Goal: Browse casually: Explore the website without a specific task or goal

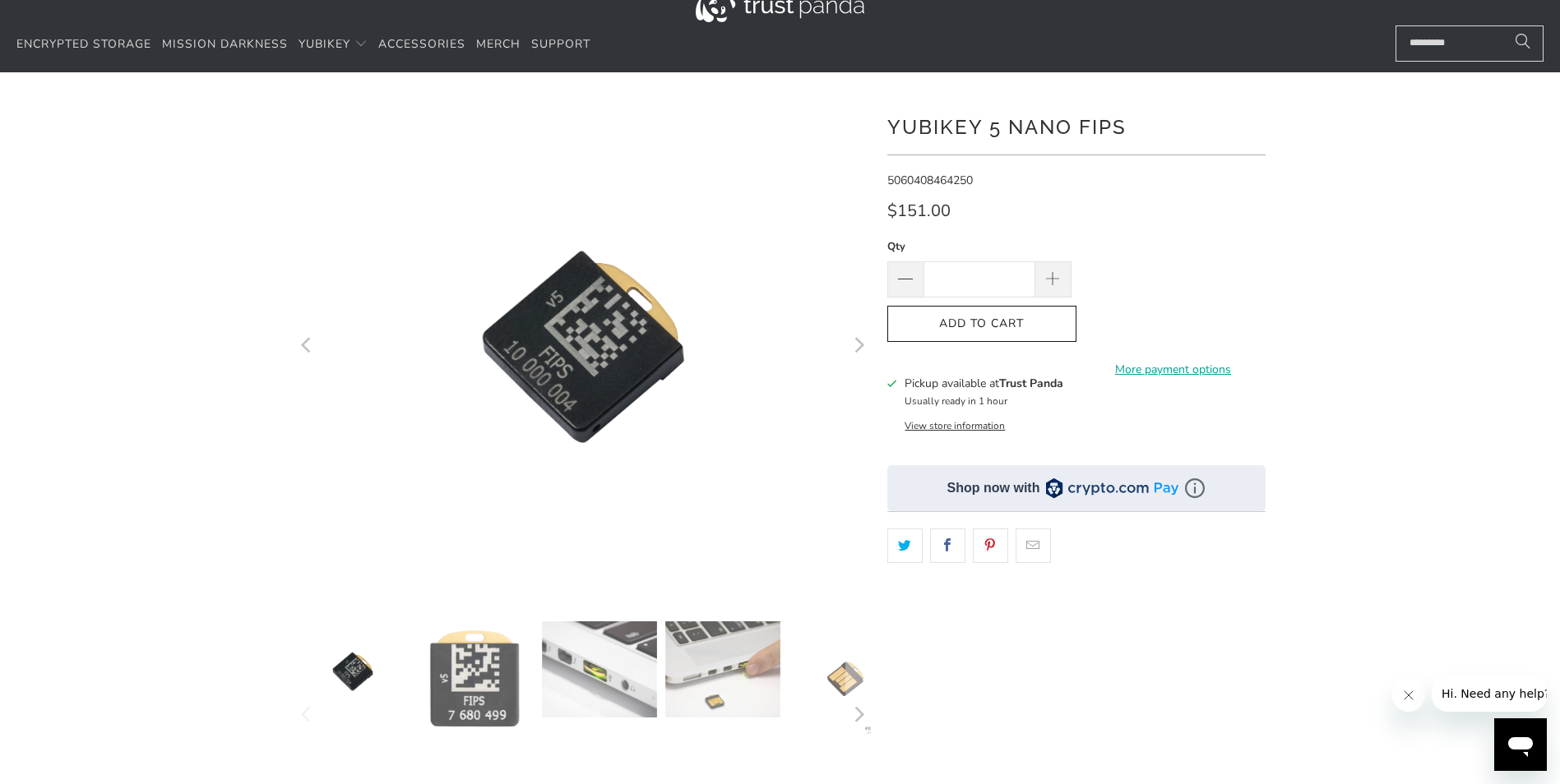
scroll to position [82, 0]
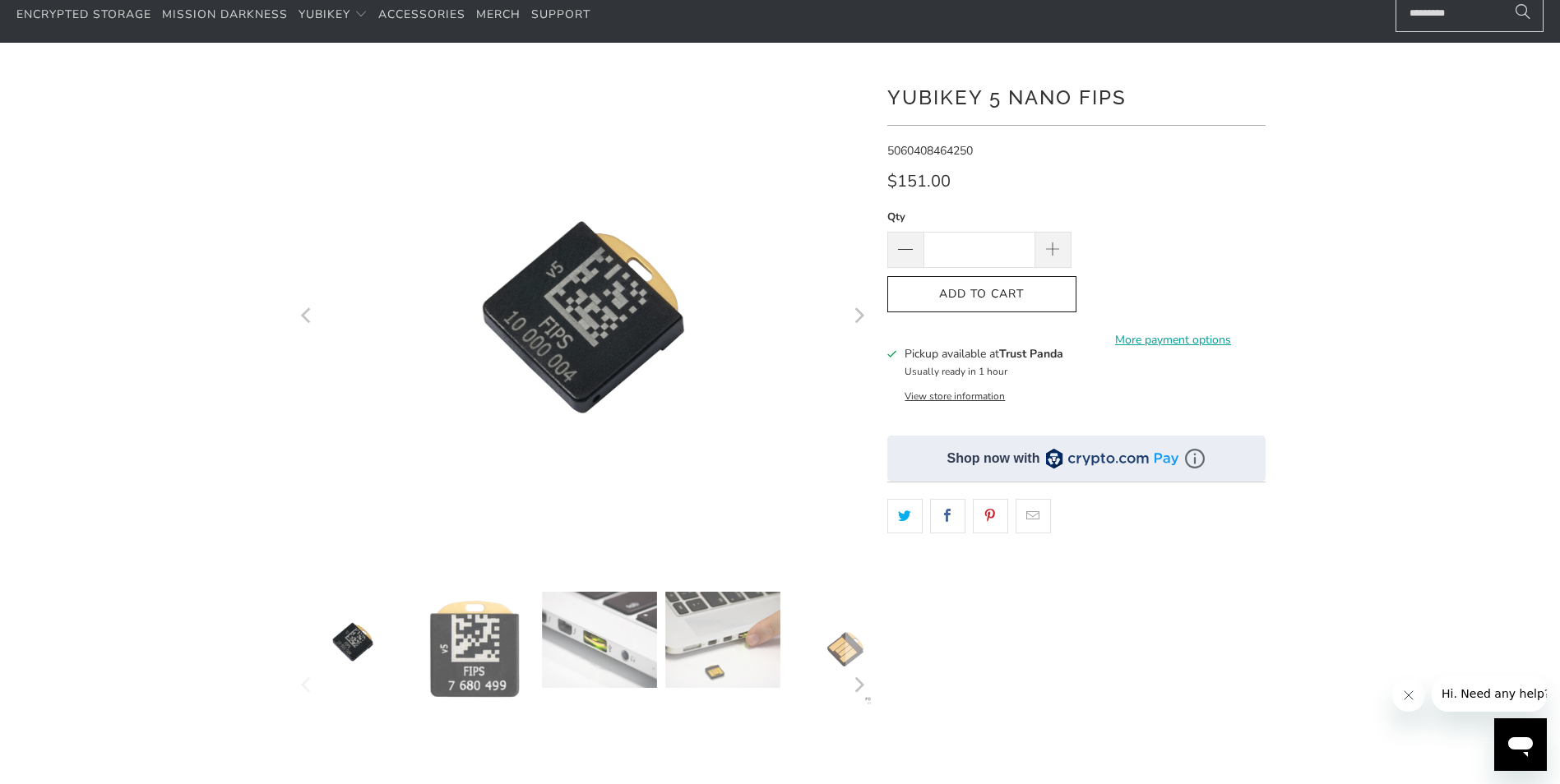
click at [856, 318] on icon "Next" at bounding box center [858, 317] width 15 height 300
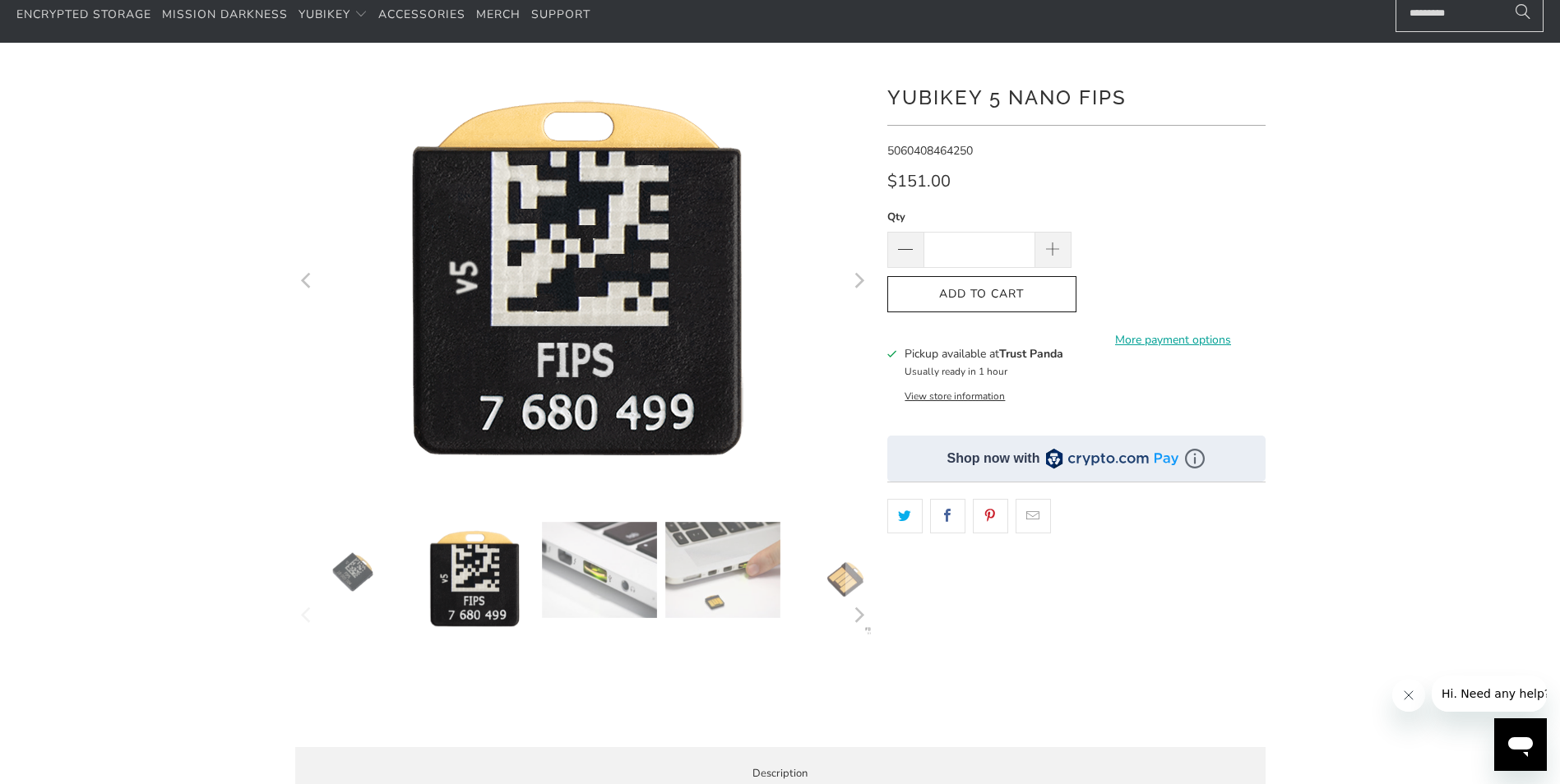
click at [862, 291] on icon "Next" at bounding box center [858, 281] width 15 height 258
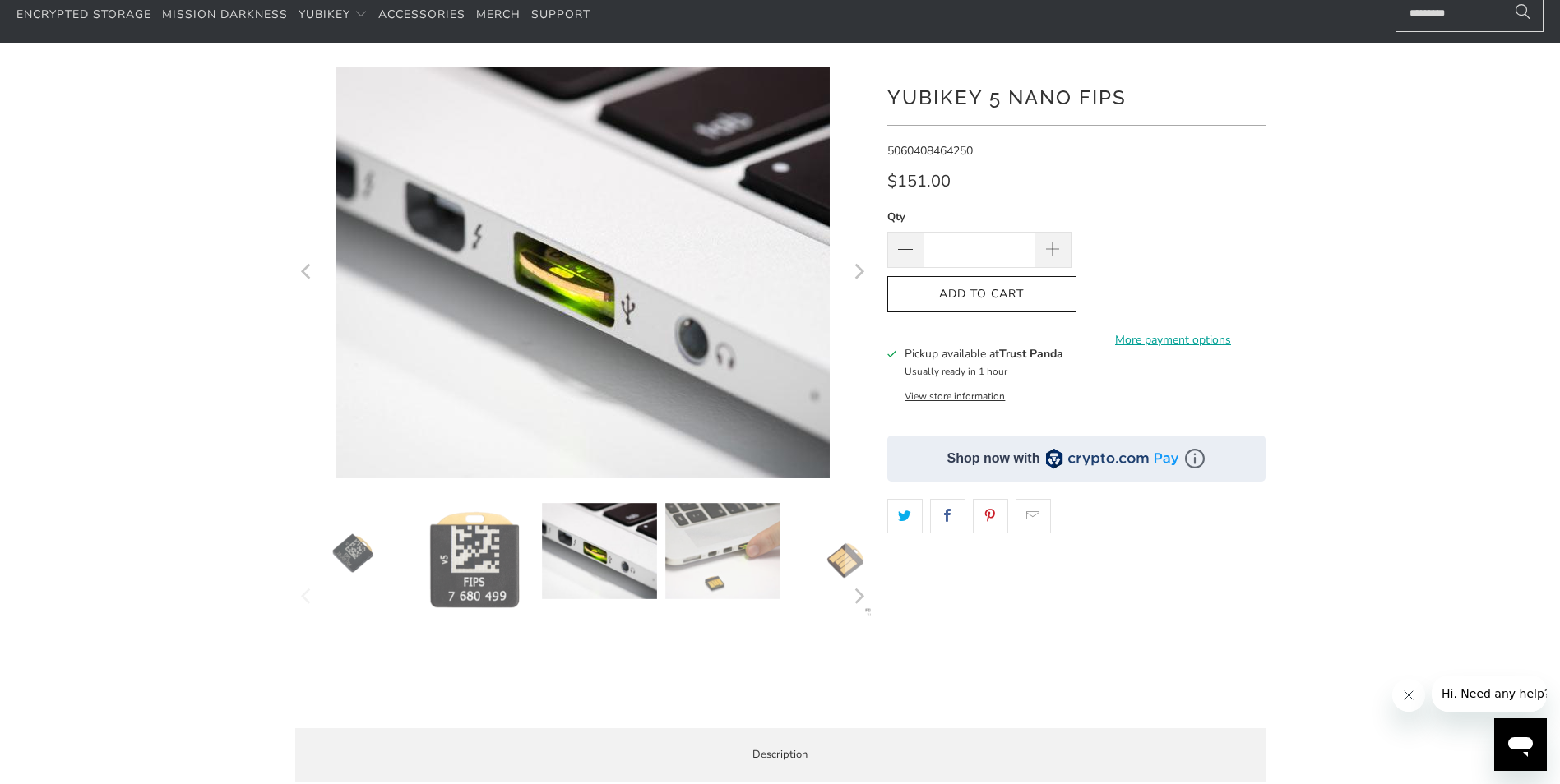
click at [856, 275] on icon "Next" at bounding box center [858, 273] width 15 height 247
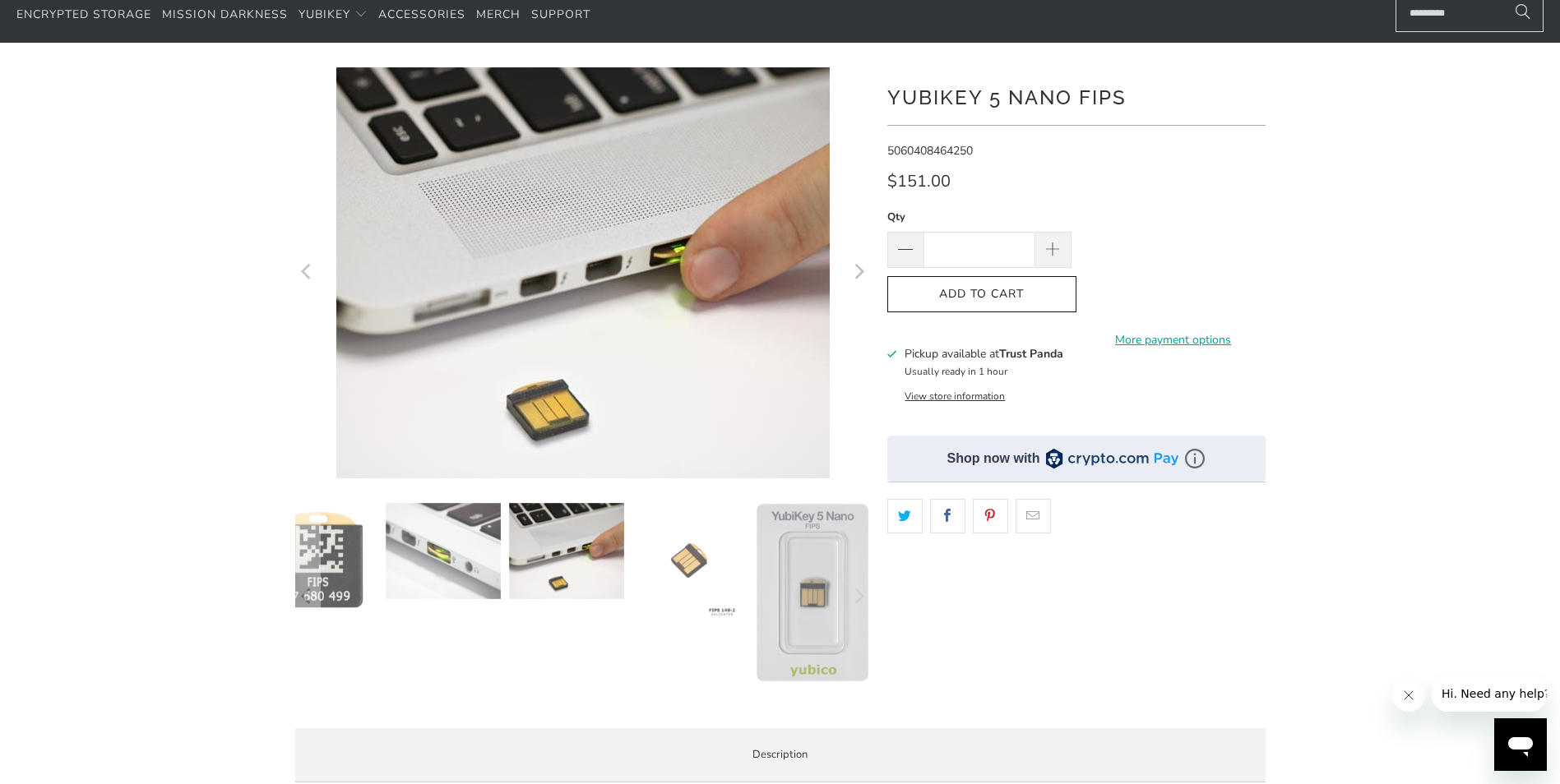
click at [856, 275] on icon "Next" at bounding box center [858, 273] width 15 height 247
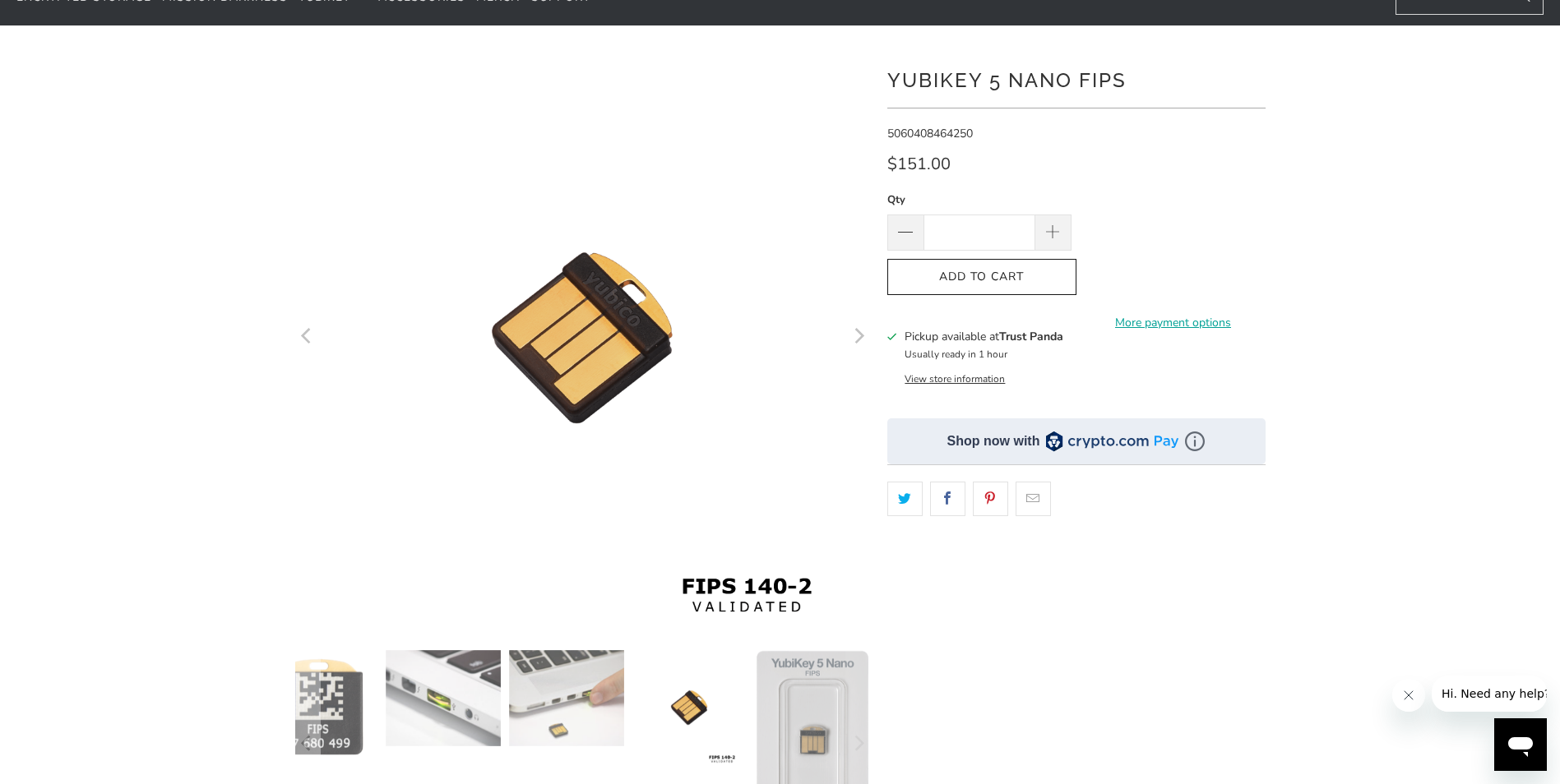
scroll to position [0, 0]
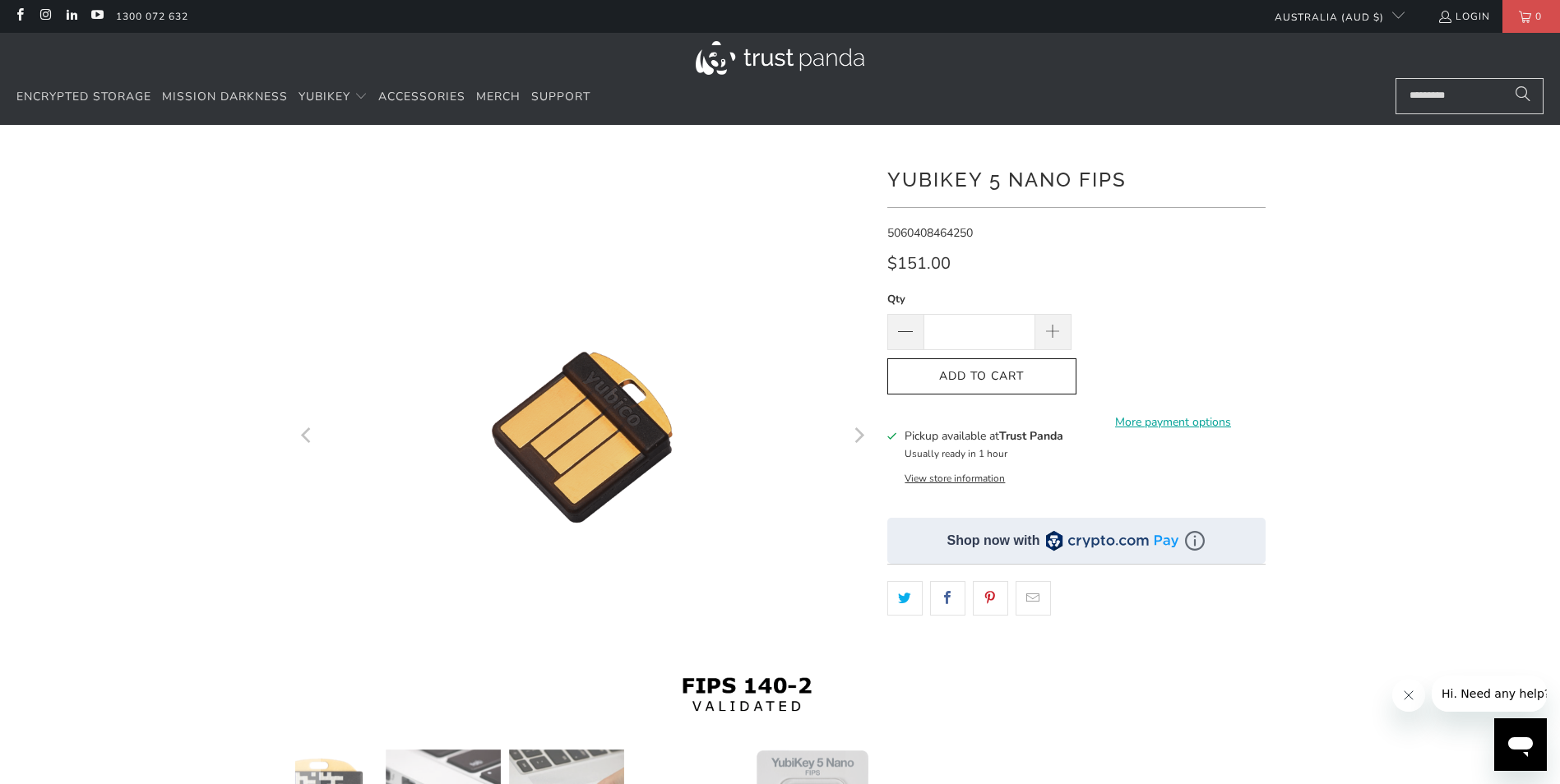
click at [856, 433] on icon "Next" at bounding box center [858, 437] width 15 height 346
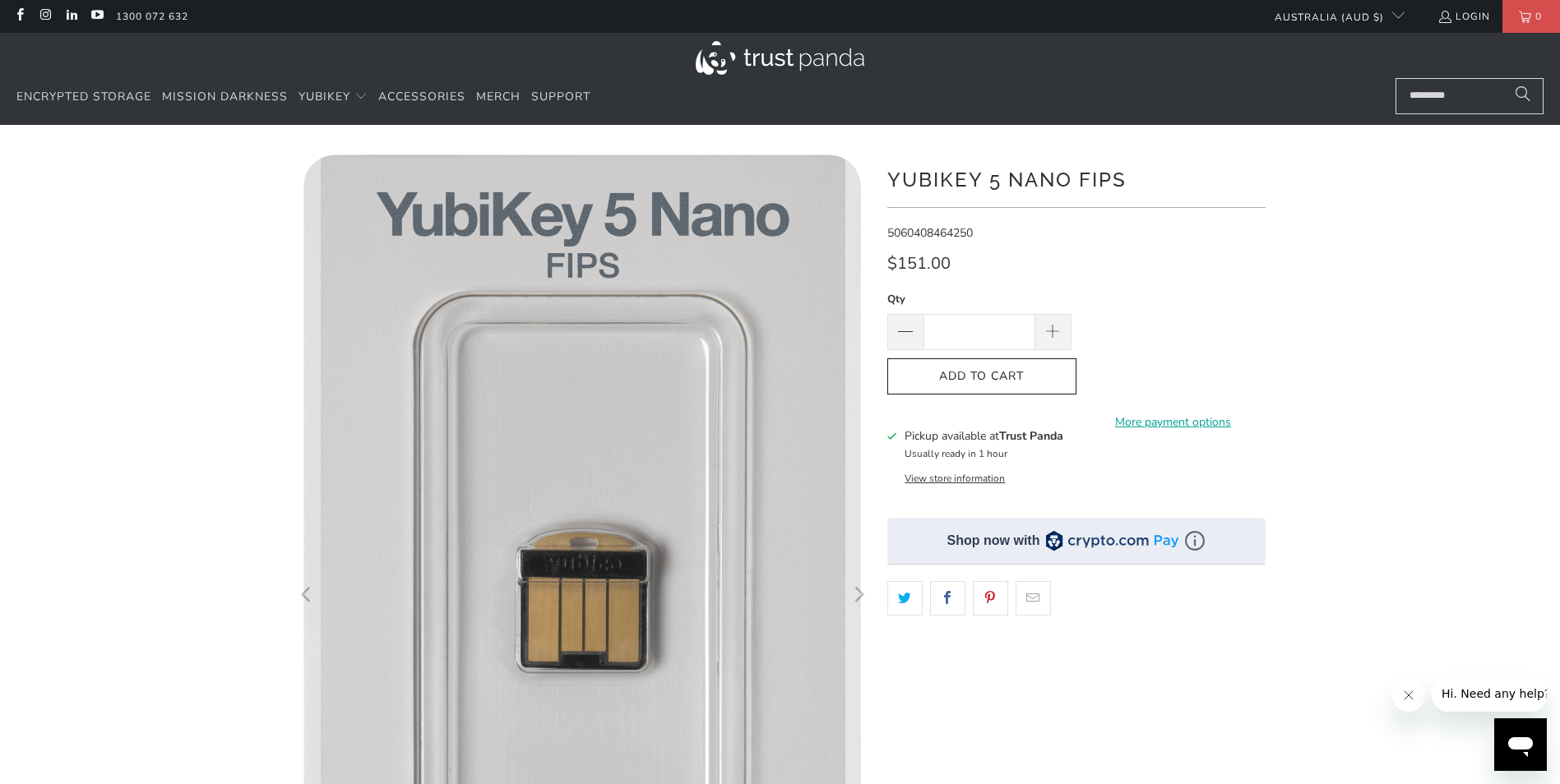
click at [856, 433] on icon "Next" at bounding box center [858, 596] width 15 height 538
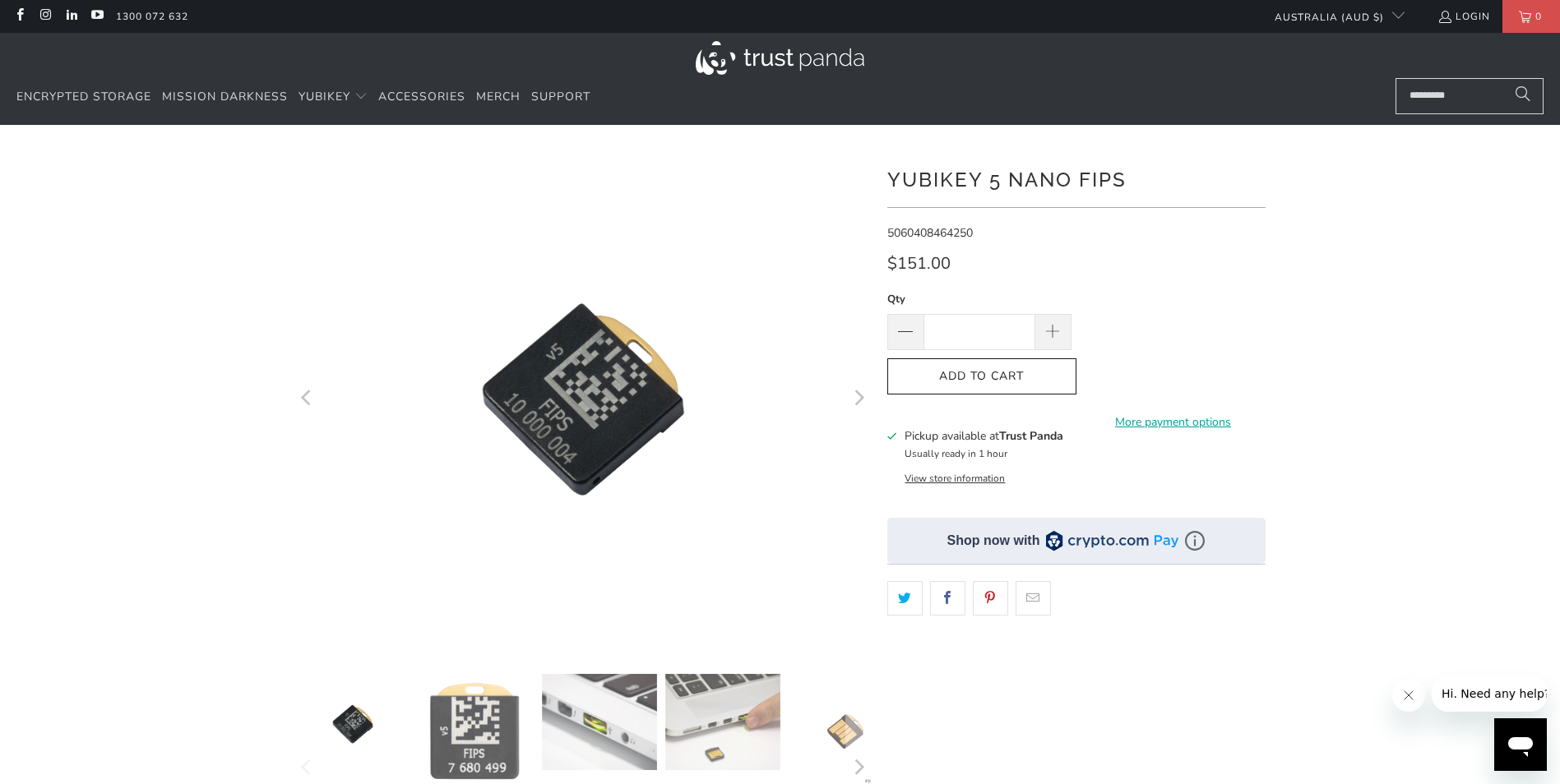
click at [857, 401] on icon "Next" at bounding box center [858, 399] width 15 height 300
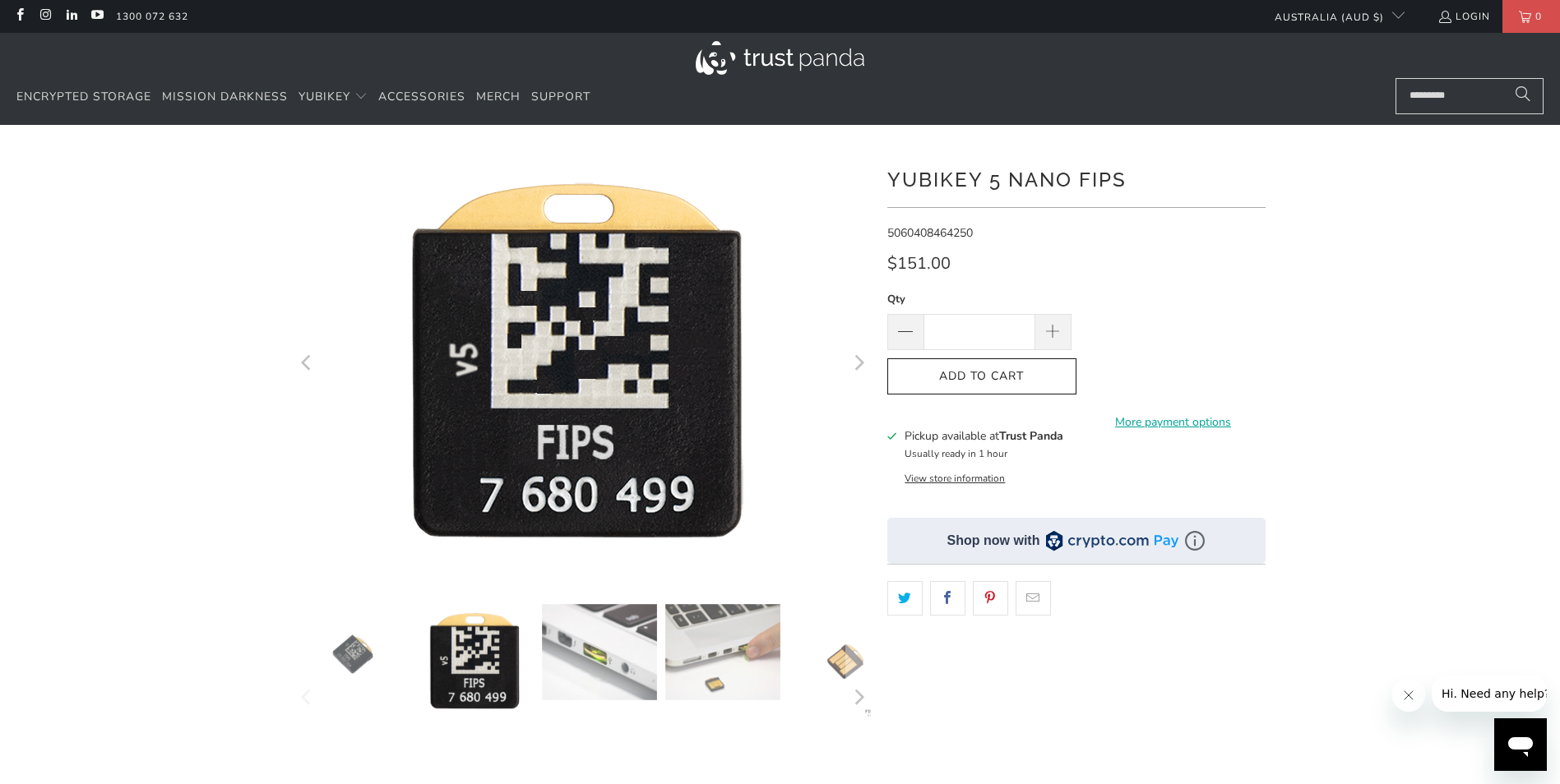
click at [589, 666] on img at bounding box center [600, 652] width 115 height 96
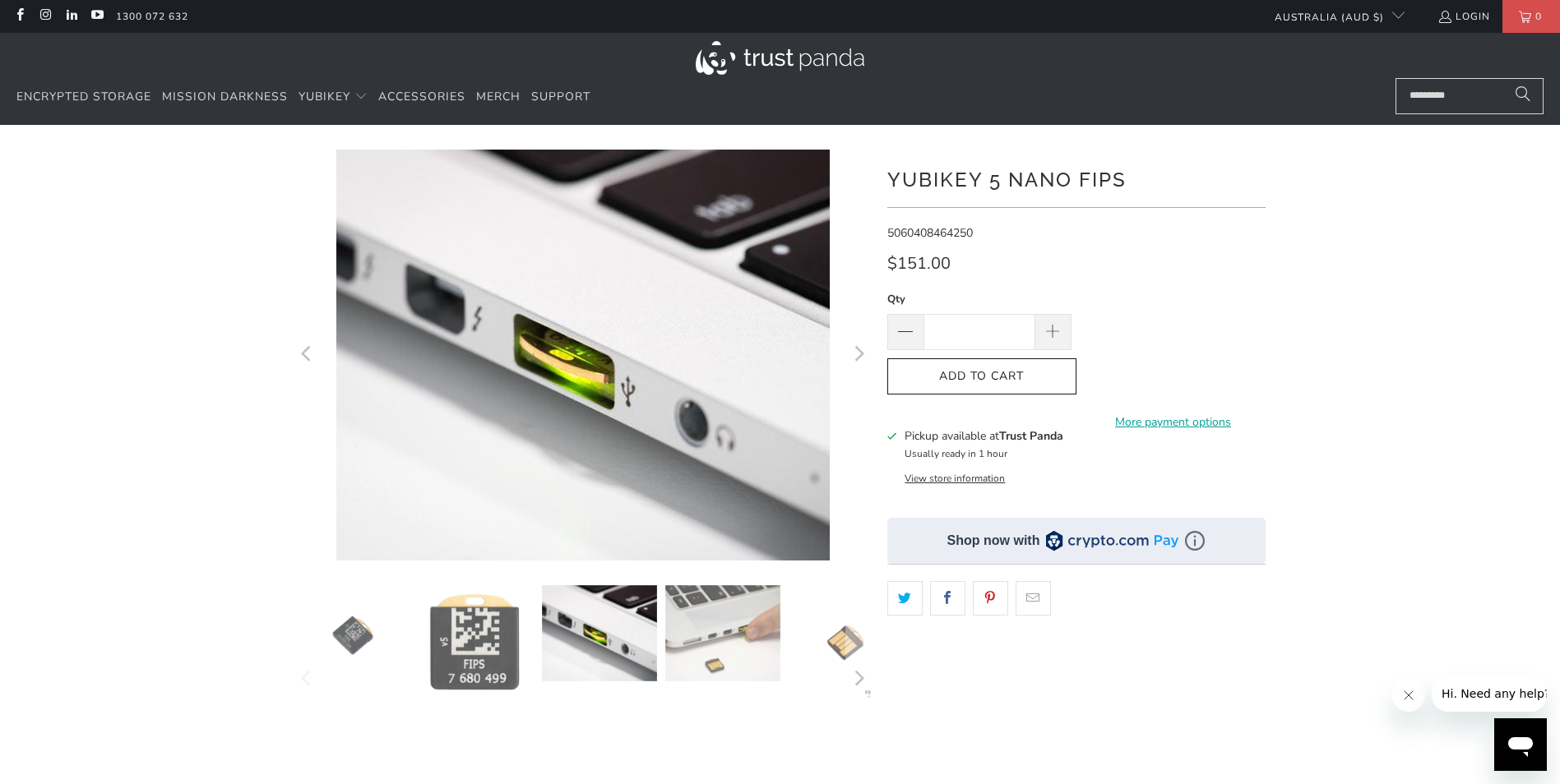
click at [731, 614] on img at bounding box center [723, 633] width 115 height 96
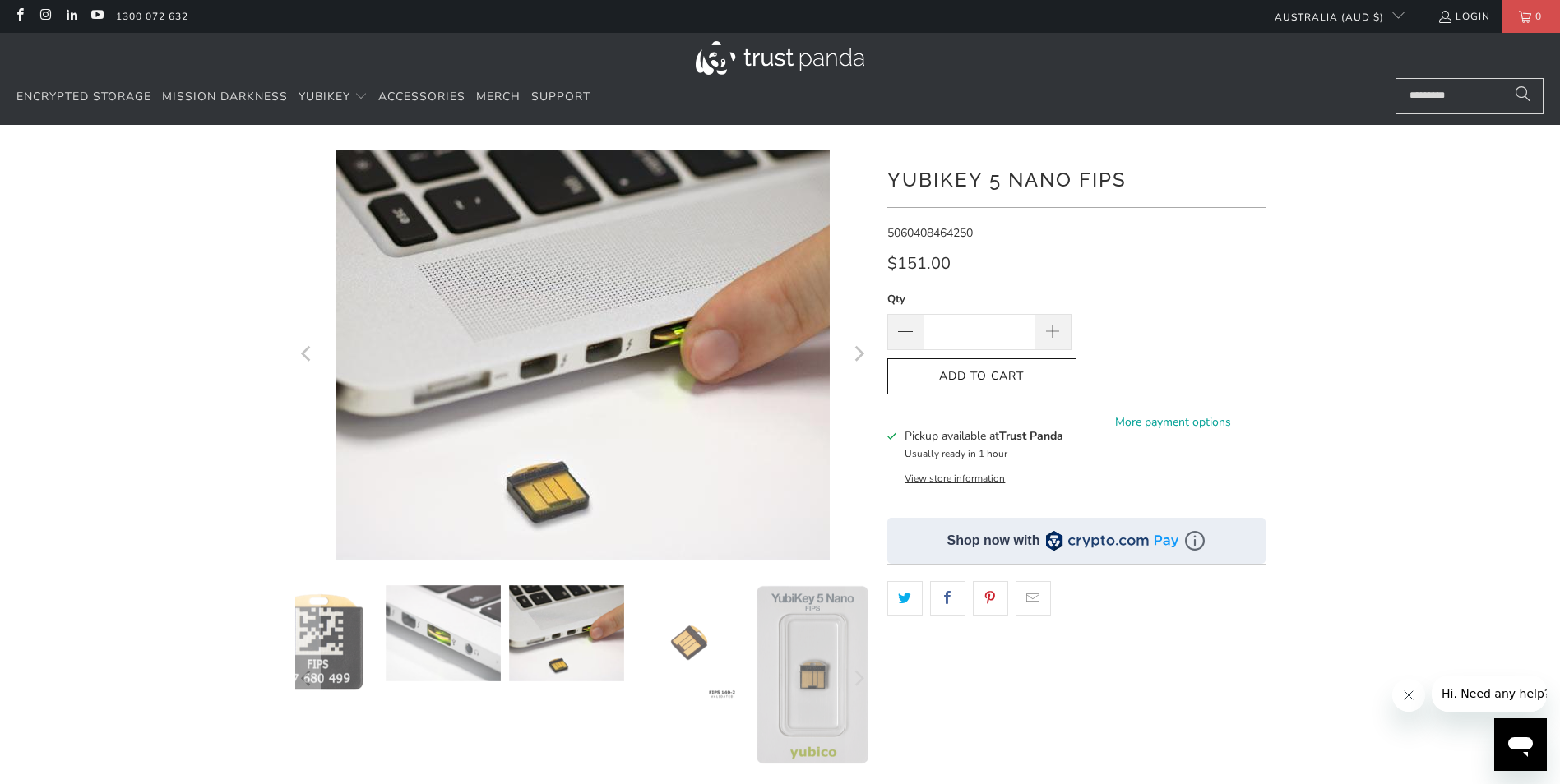
click at [679, 635] on img at bounding box center [689, 642] width 115 height 115
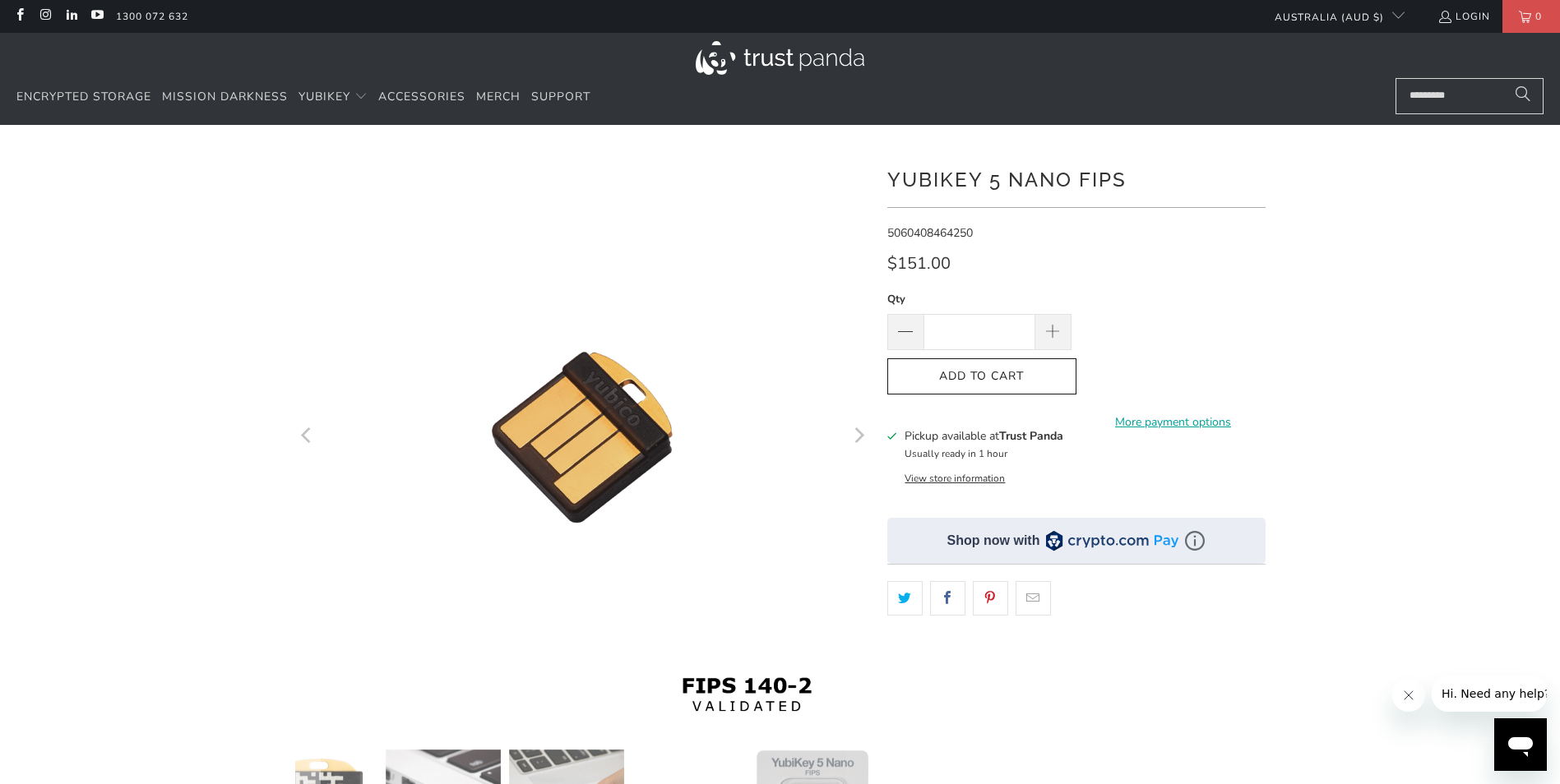
click at [311, 438] on icon "Previous" at bounding box center [307, 437] width 15 height 346
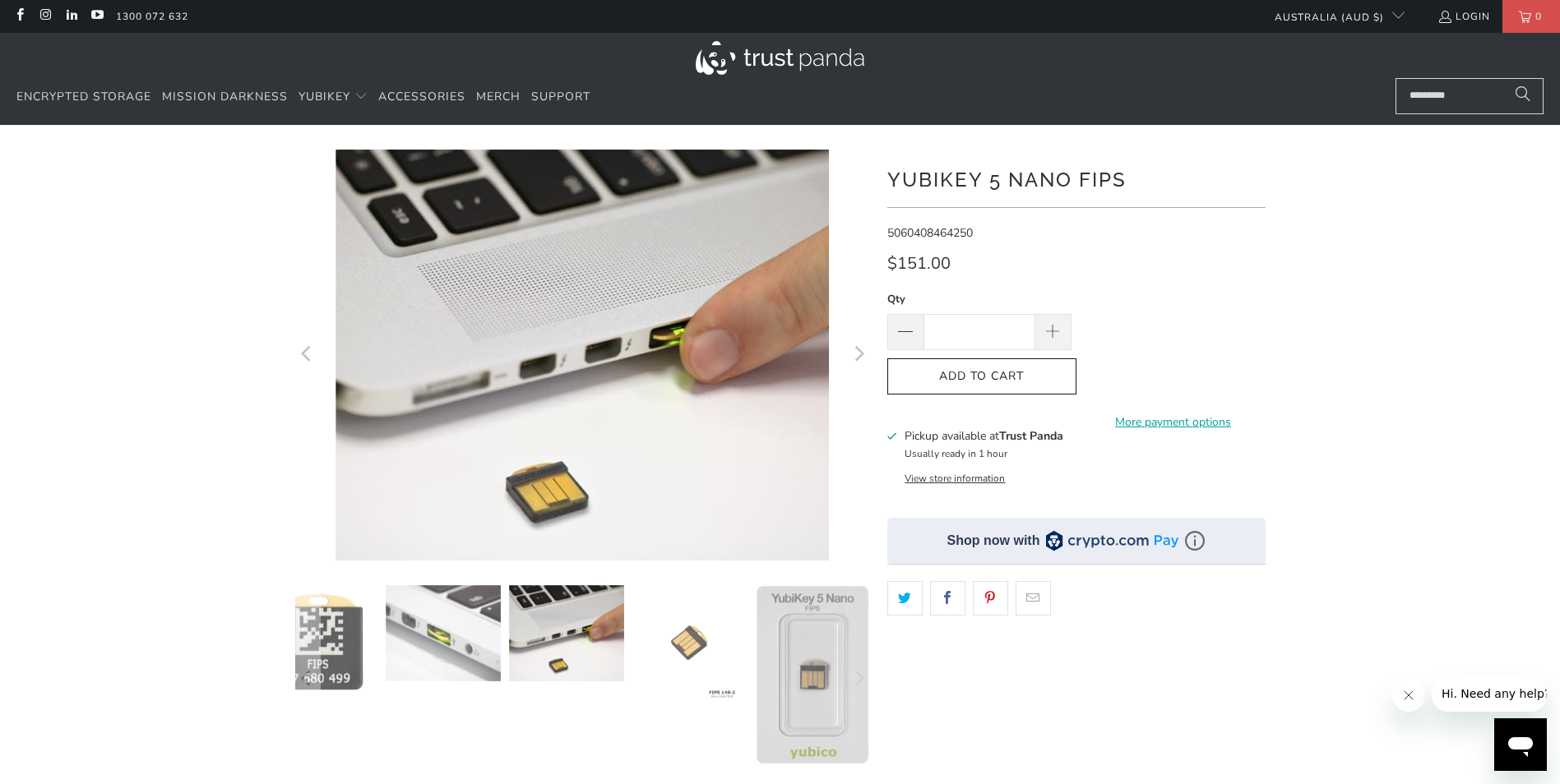
click at [311, 436] on icon "Previous" at bounding box center [307, 355] width 15 height 247
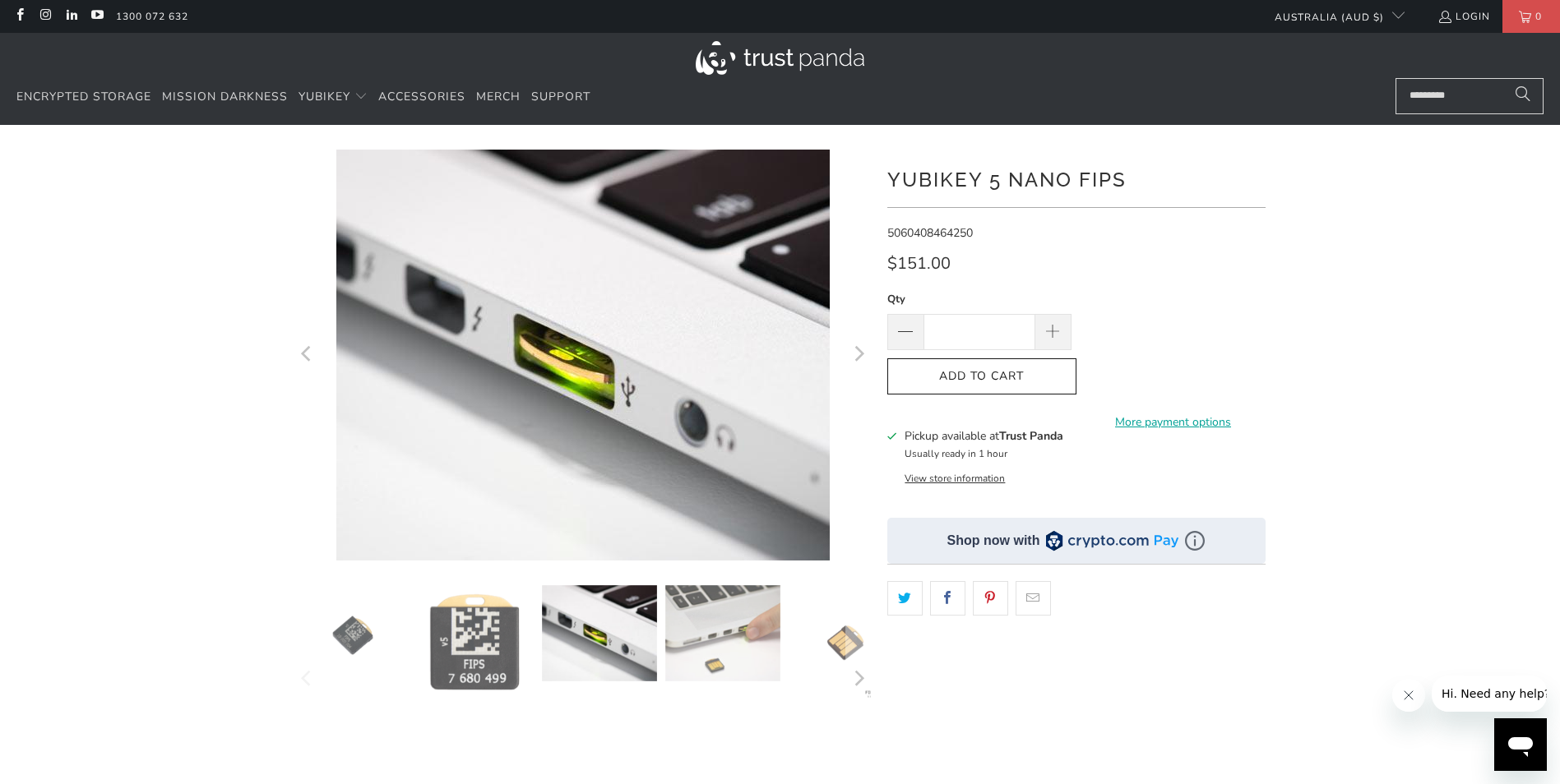
click at [310, 435] on icon "Previous" at bounding box center [307, 355] width 15 height 247
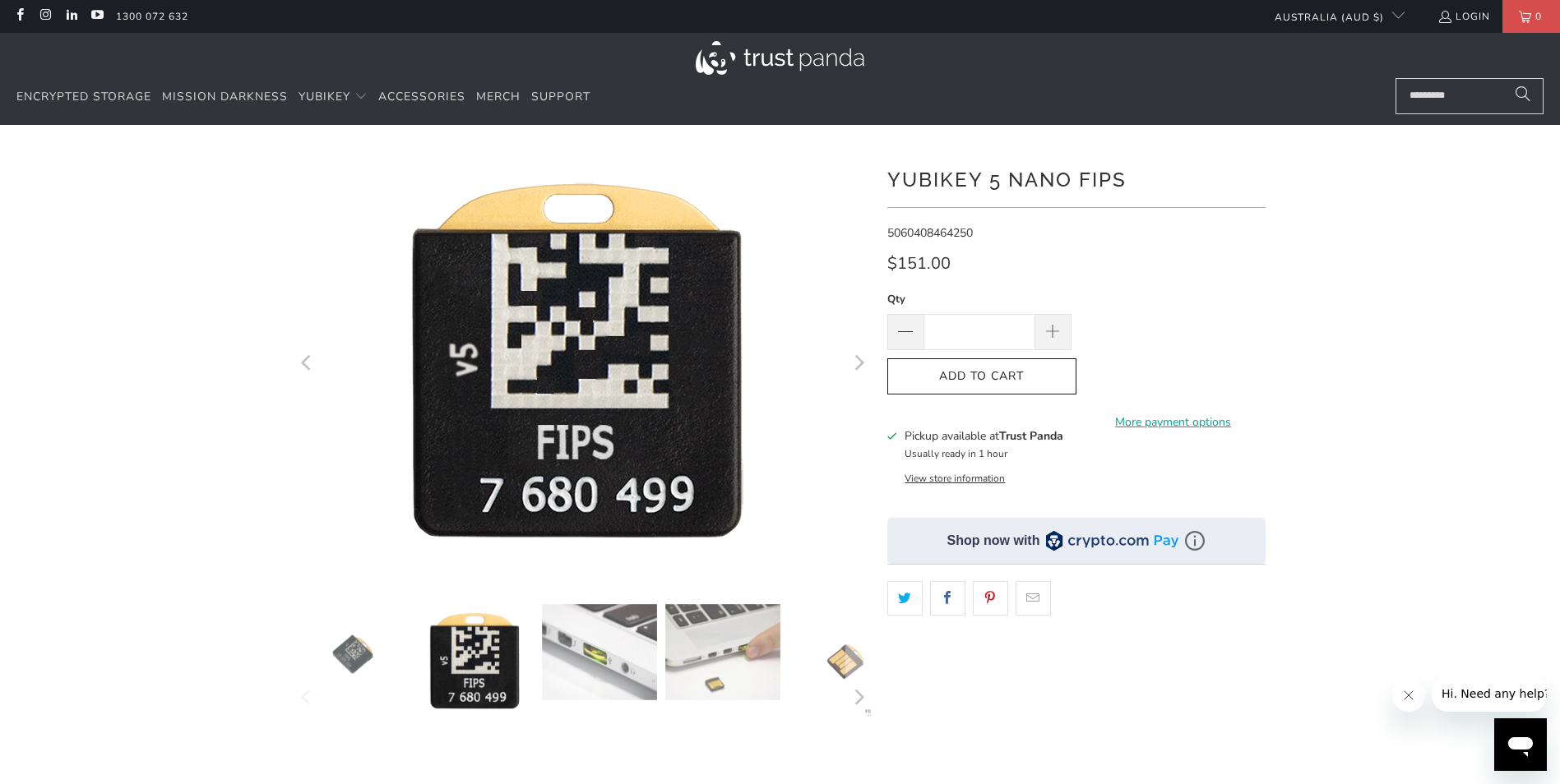
click at [312, 363] on icon "Previous" at bounding box center [307, 364] width 15 height 258
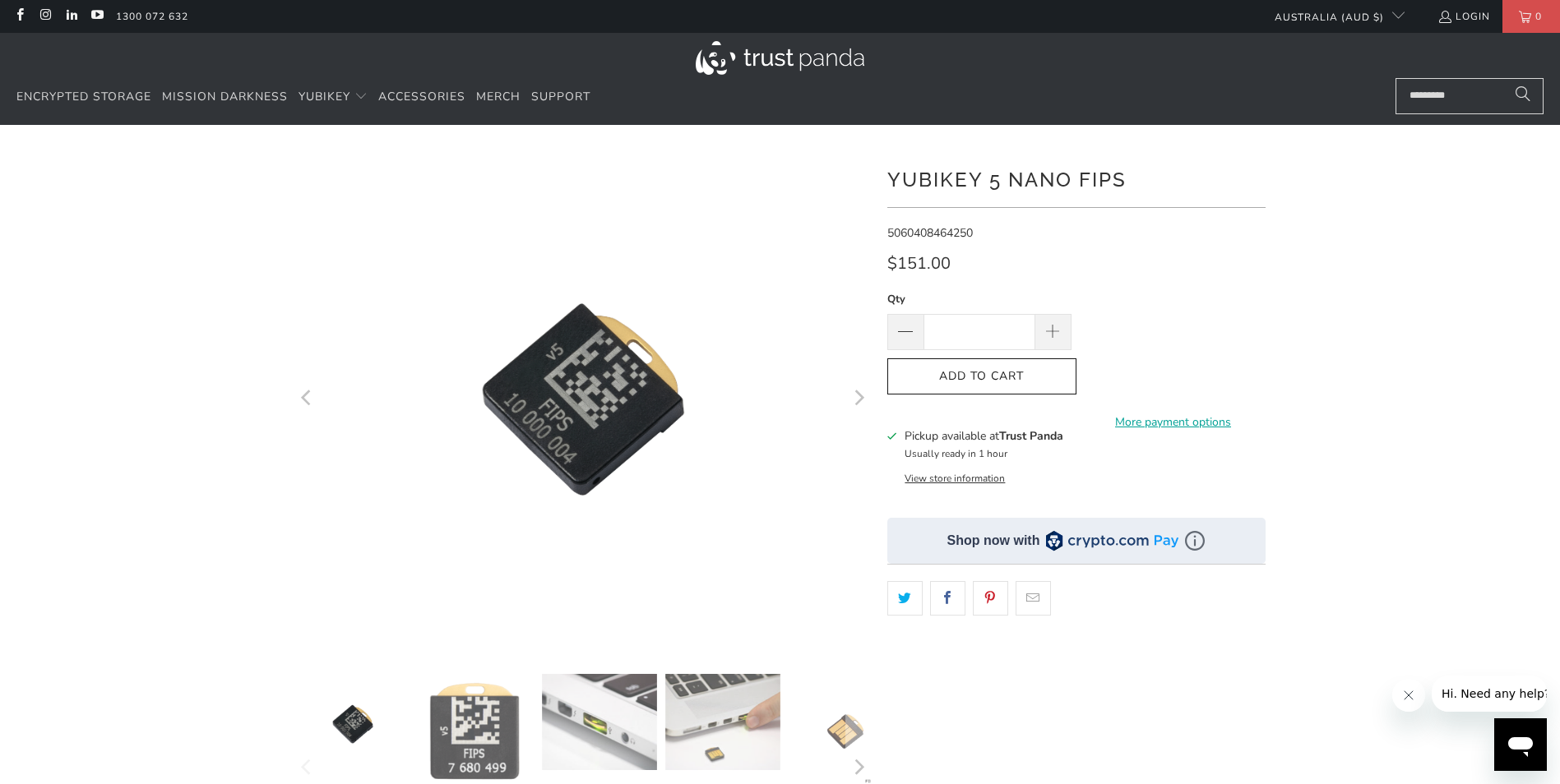
click at [312, 363] on icon "Previous" at bounding box center [307, 399] width 15 height 300
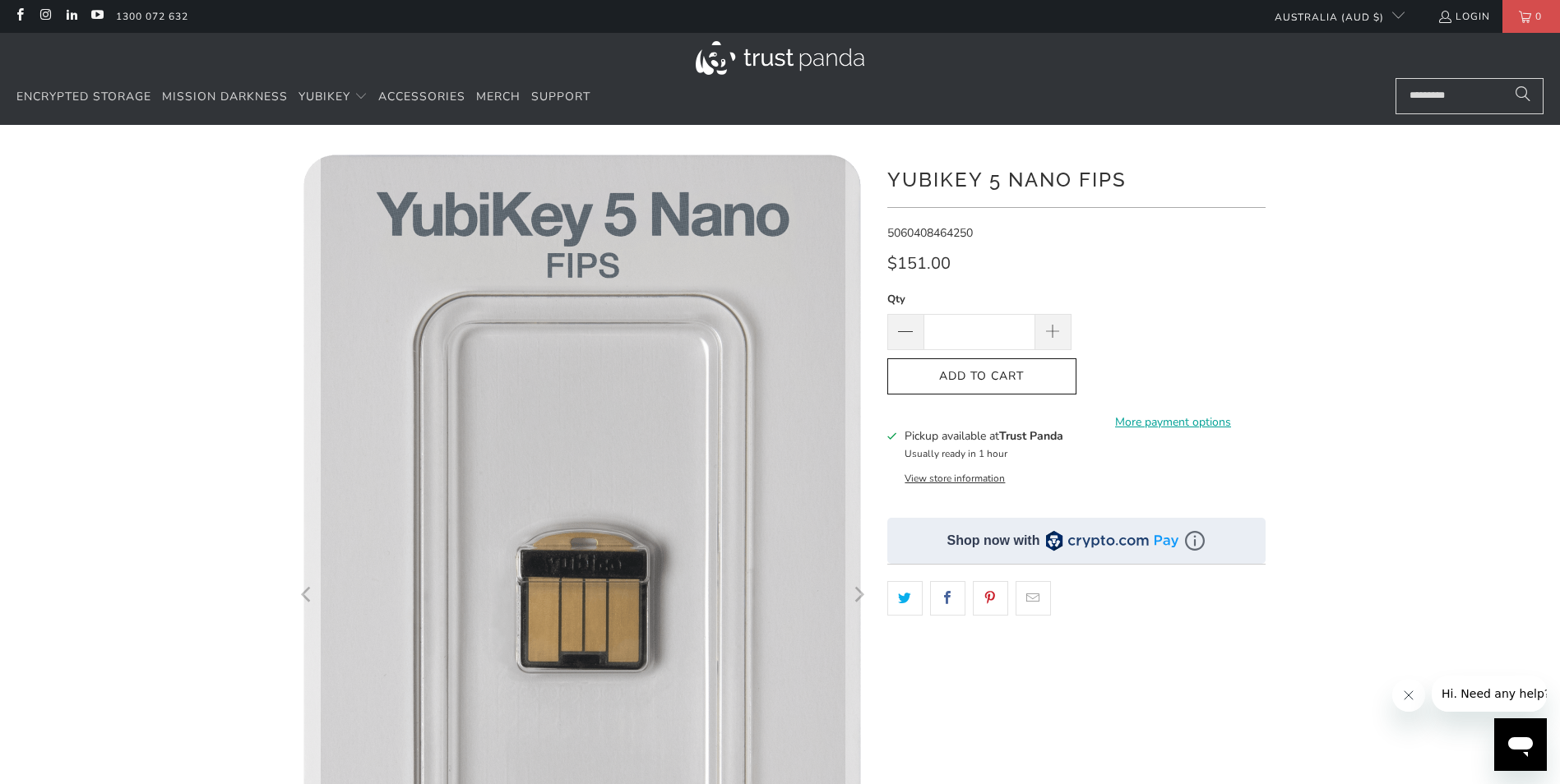
click at [312, 363] on icon "Previous" at bounding box center [307, 596] width 15 height 538
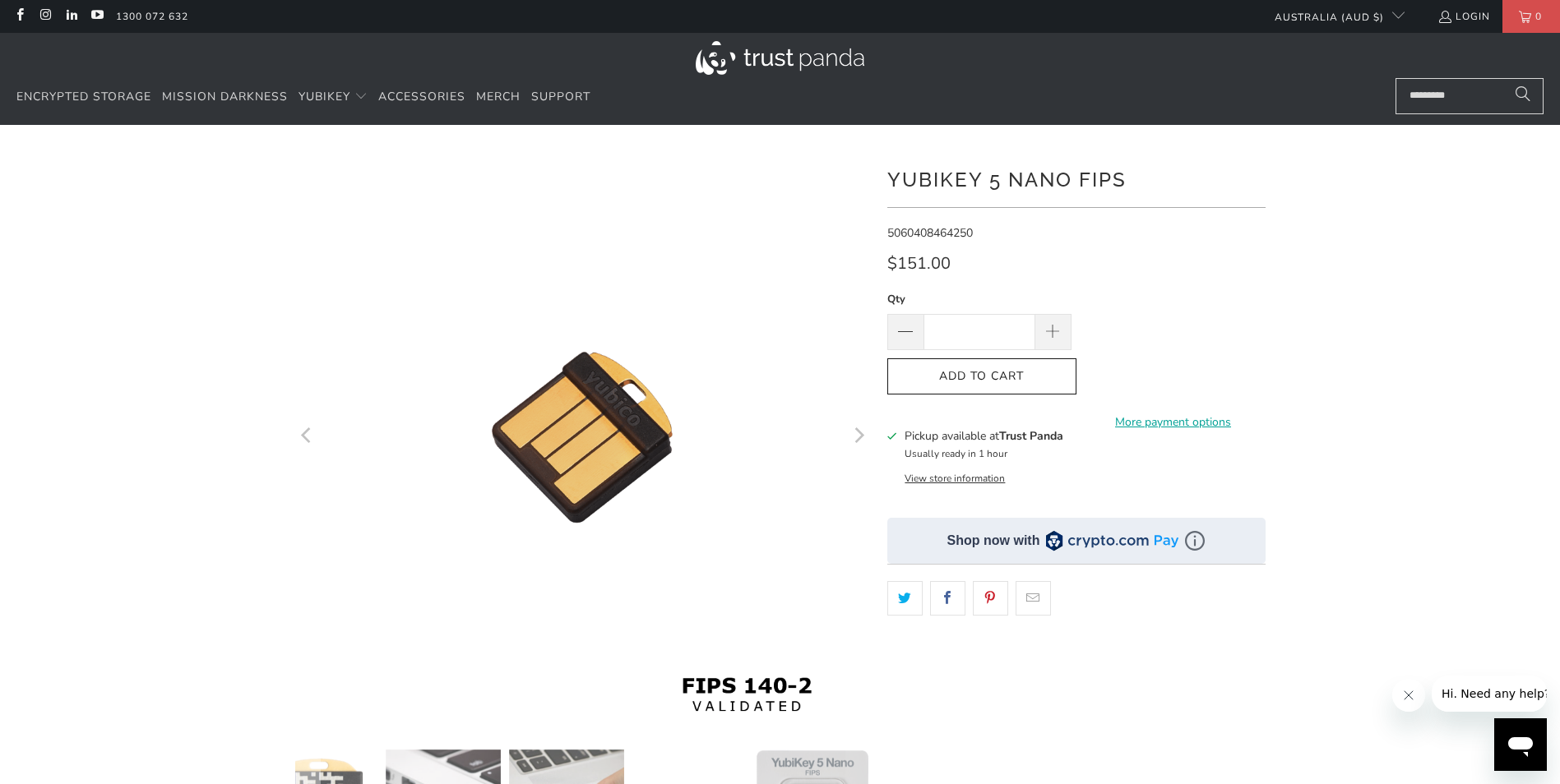
click at [305, 438] on icon "Previous" at bounding box center [306, 437] width 10 height 15
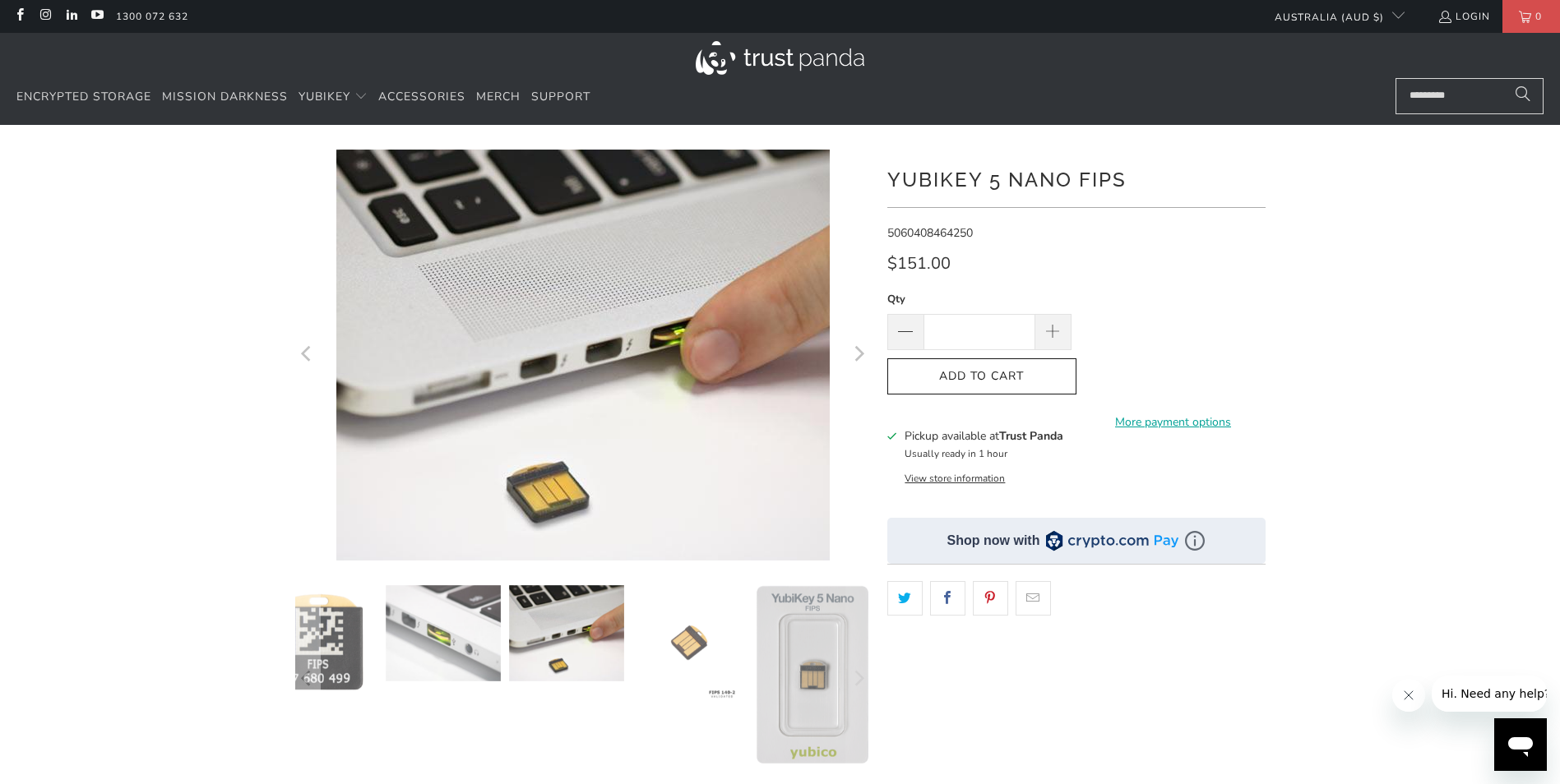
click at [600, 649] on img at bounding box center [566, 633] width 115 height 96
click at [406, 630] on img at bounding box center [444, 633] width 115 height 96
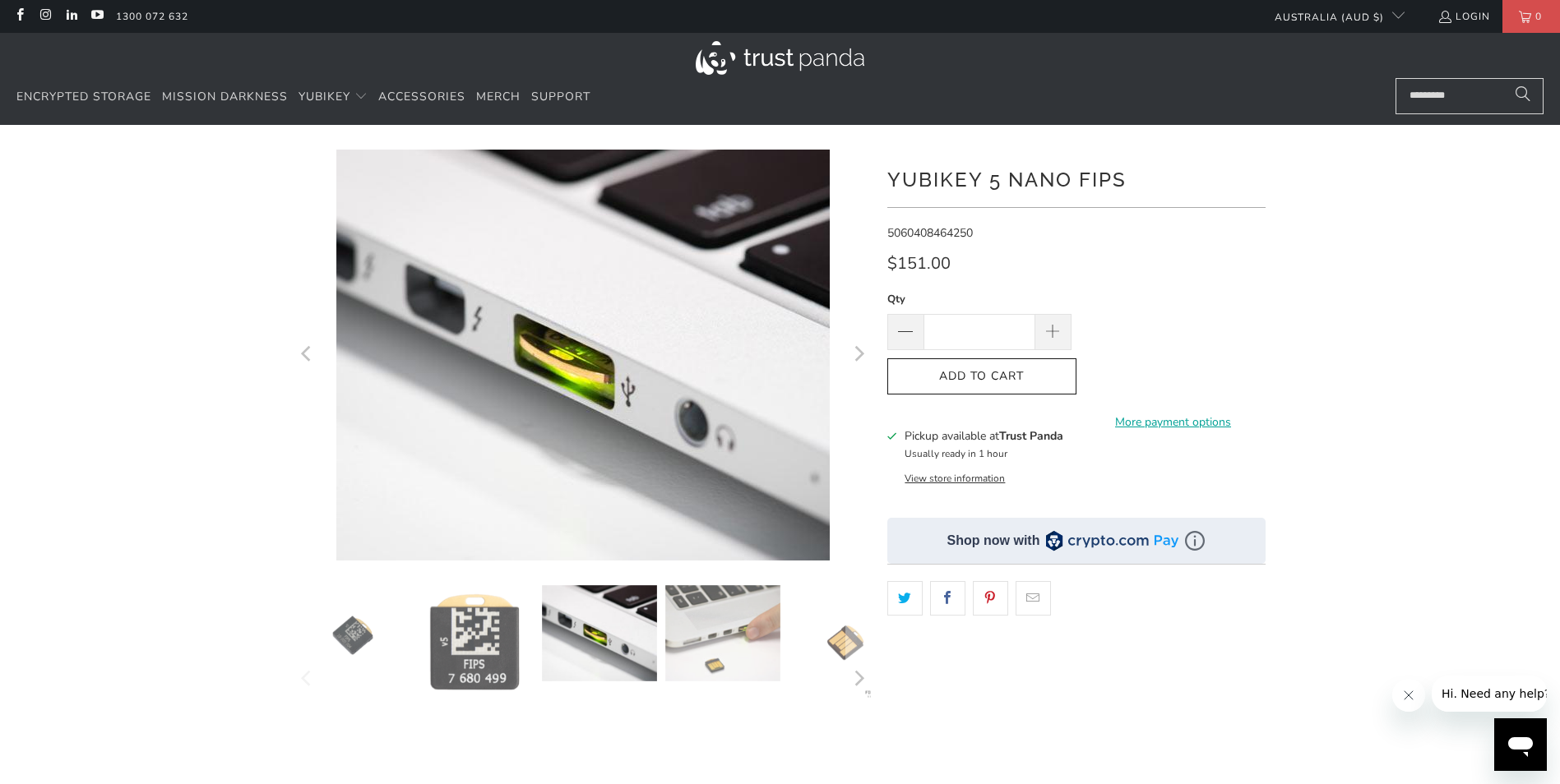
click at [450, 630] on img at bounding box center [476, 642] width 115 height 116
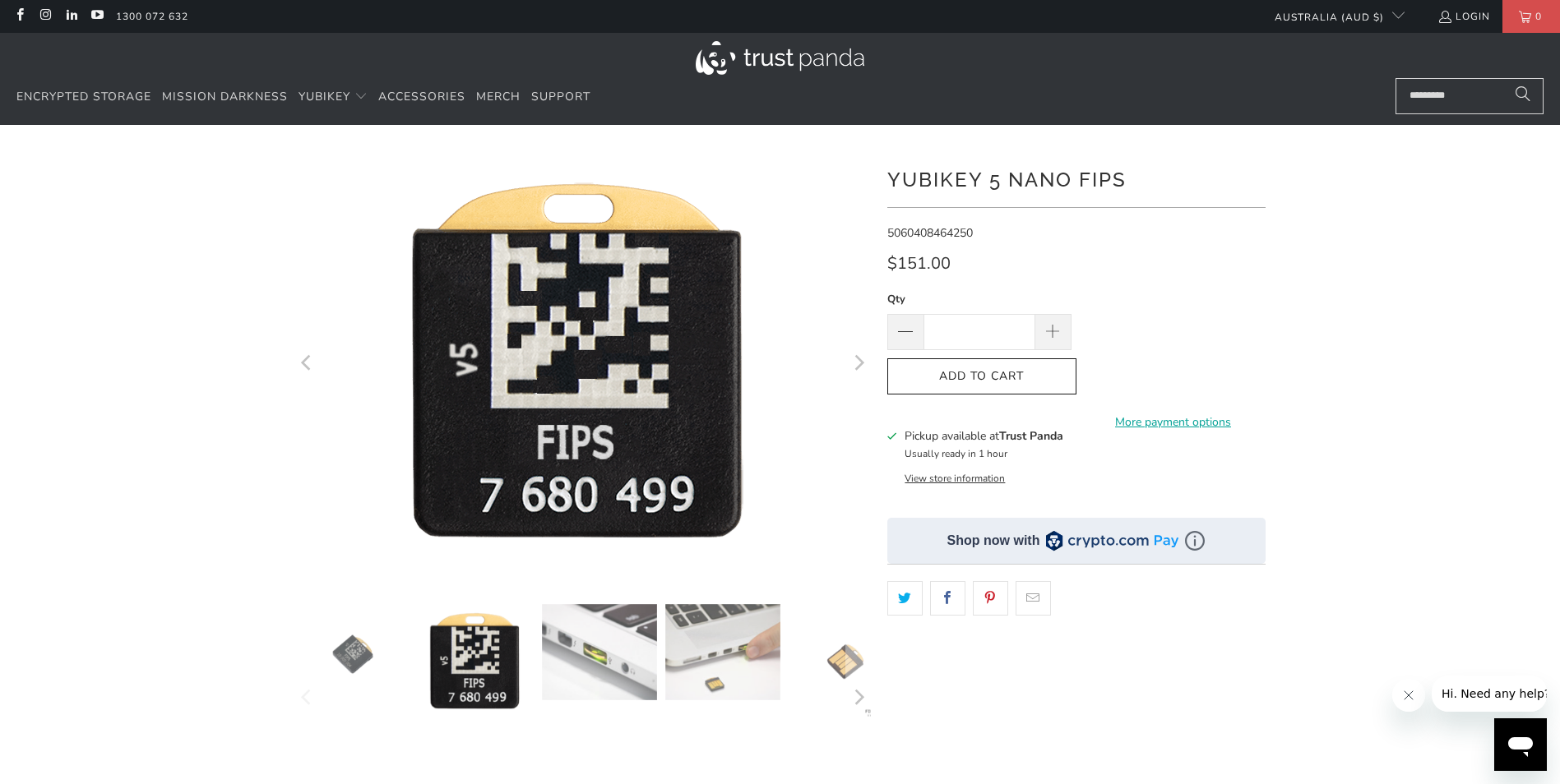
click at [347, 645] on img at bounding box center [353, 654] width 115 height 100
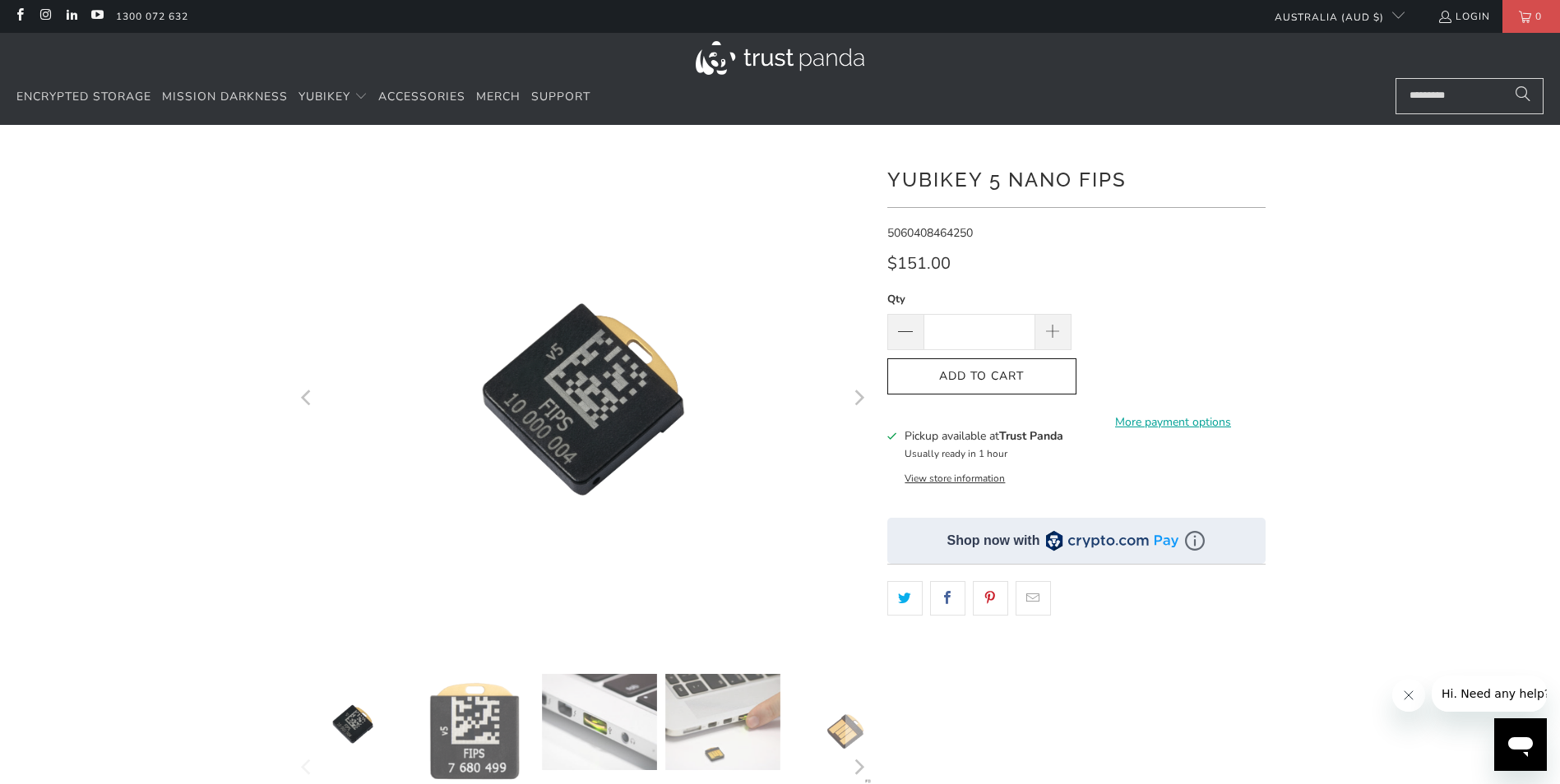
click at [617, 718] on img at bounding box center [600, 722] width 115 height 96
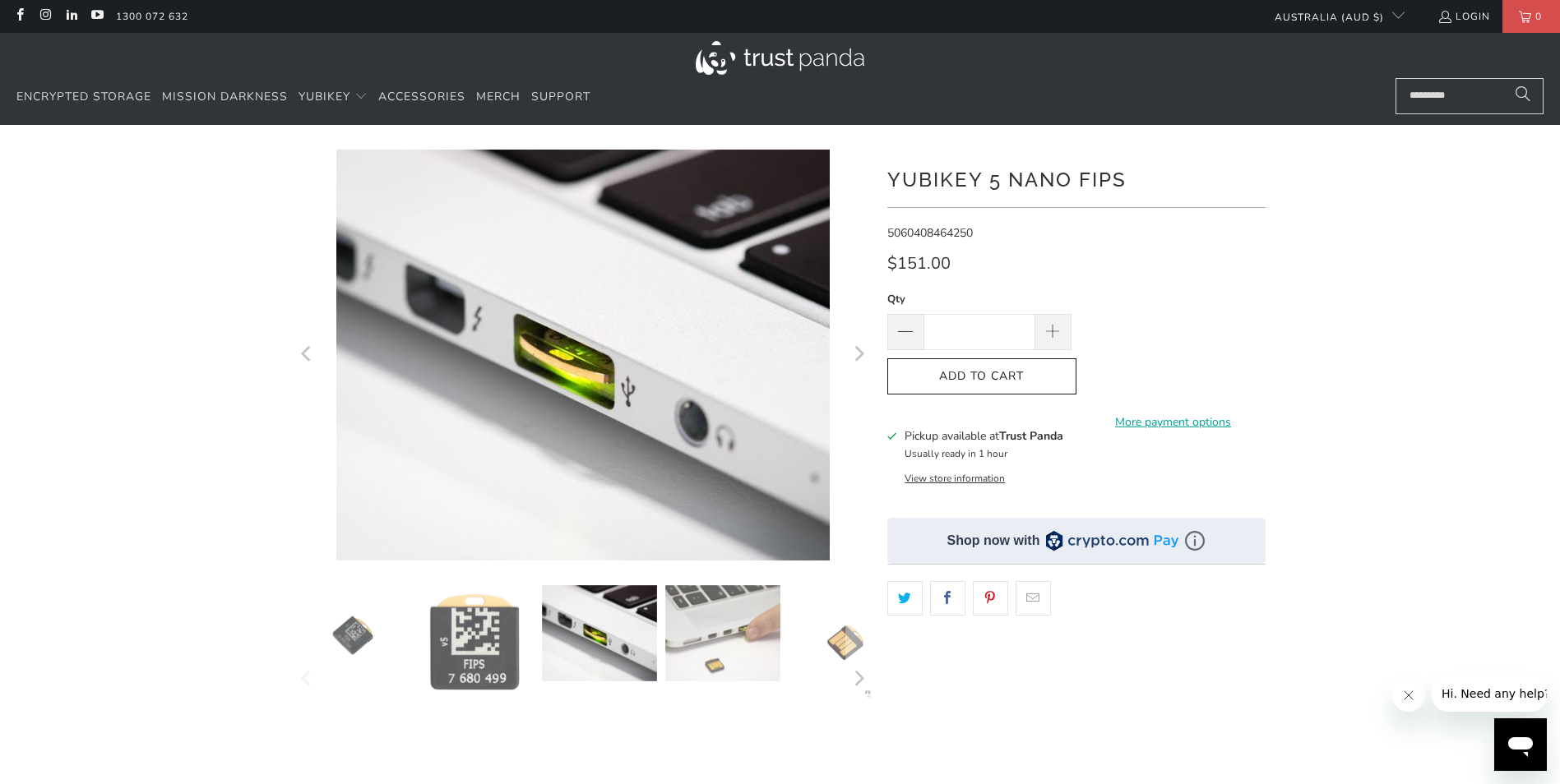
click at [714, 636] on img at bounding box center [723, 633] width 115 height 96
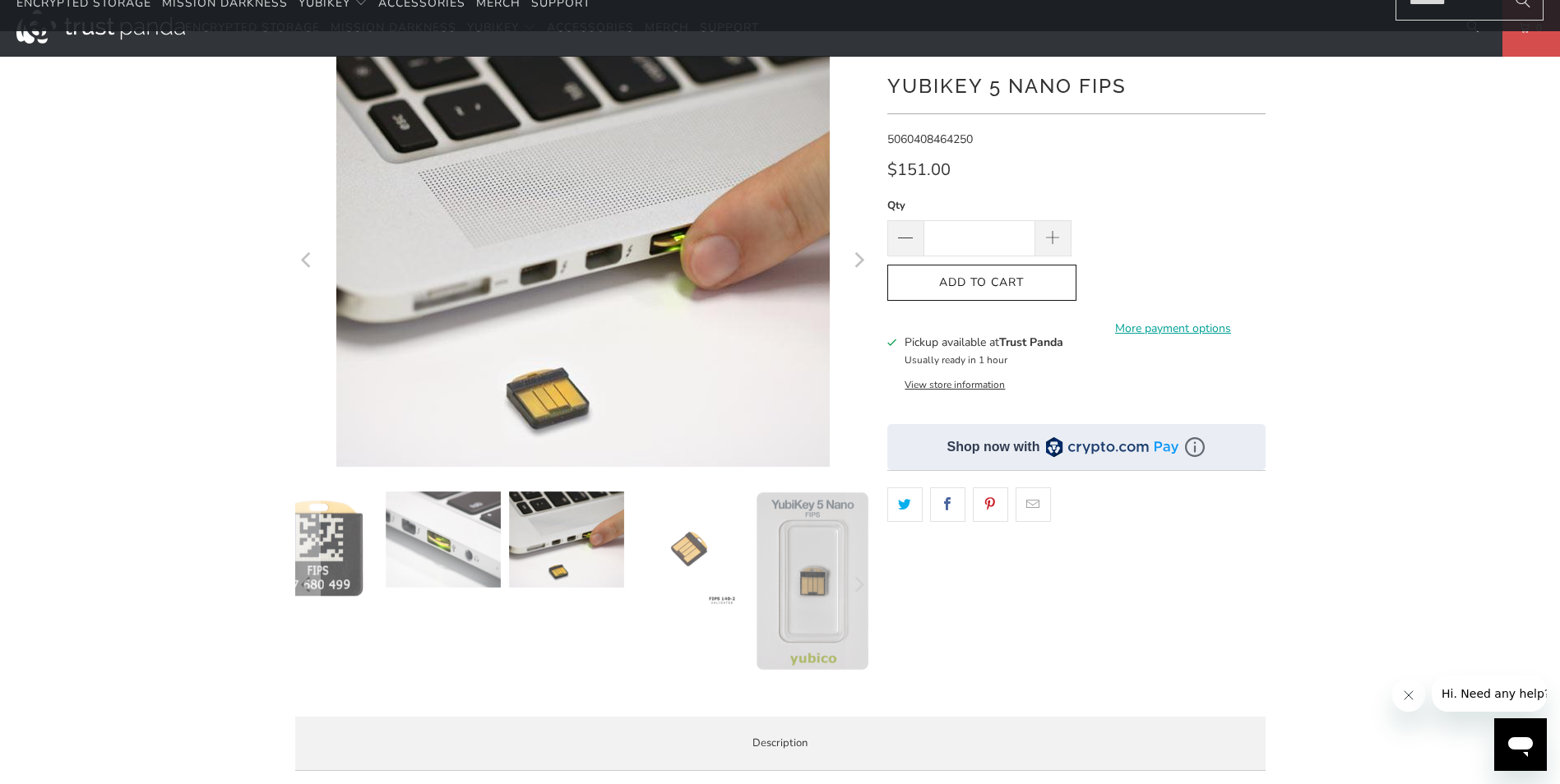
scroll to position [74, 0]
